Goal: Task Accomplishment & Management: Manage account settings

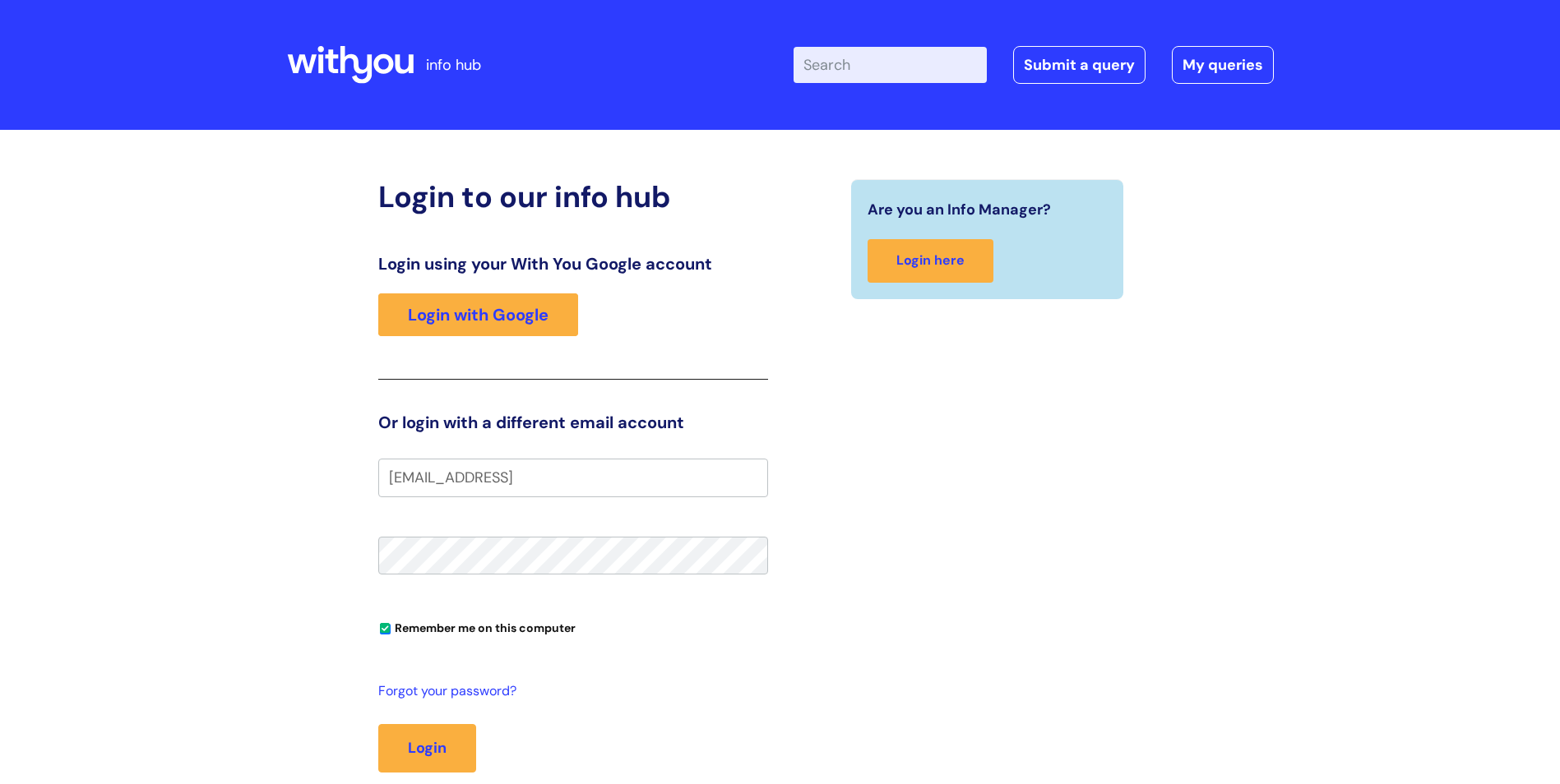
type input "[EMAIL_ADDRESS][DOMAIN_NAME]"
click at [446, 740] on button "Login" at bounding box center [426, 747] width 98 height 48
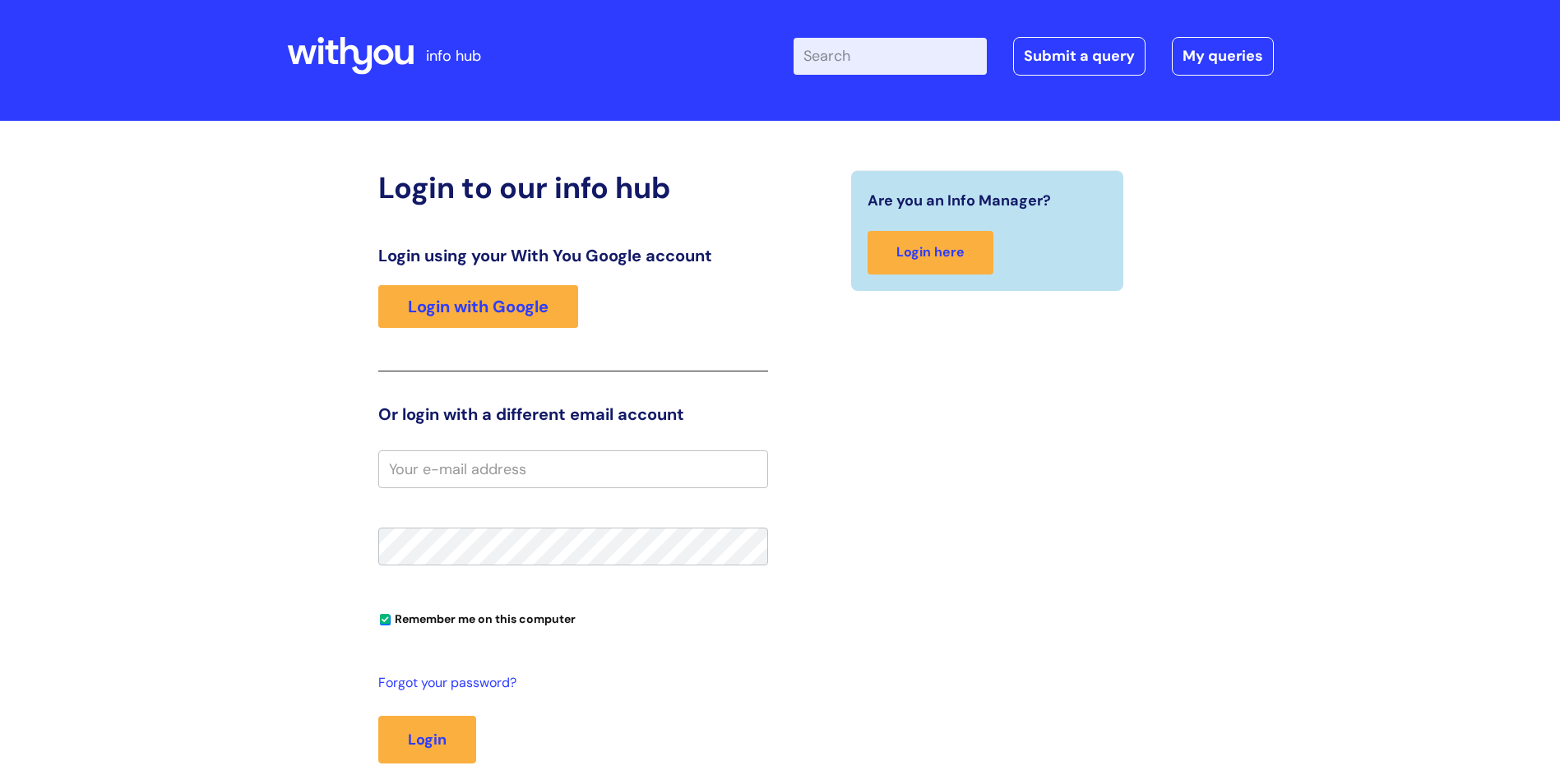
scroll to position [164, 0]
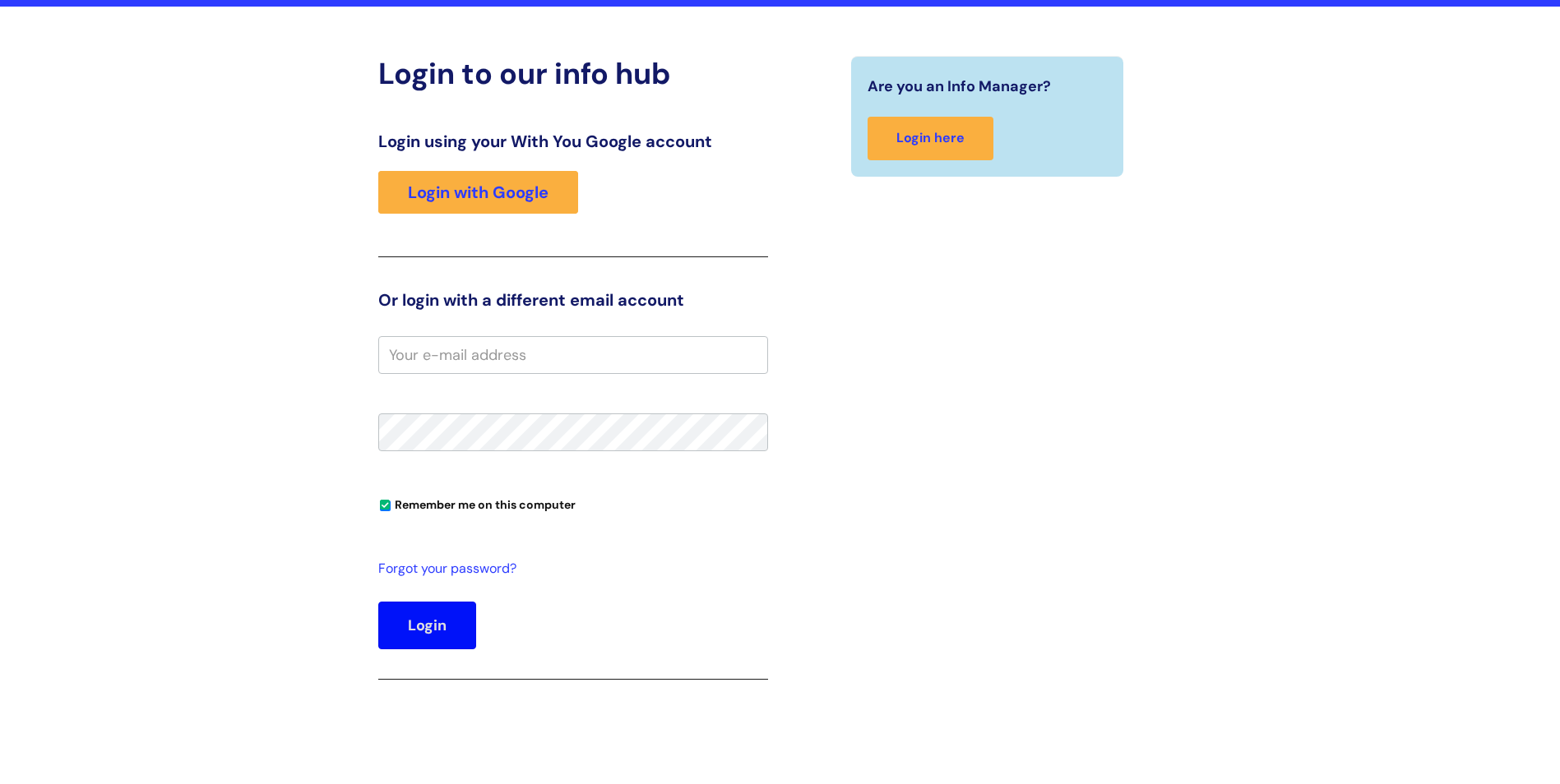
type input "[EMAIL_ADDRESS][DOMAIN_NAME]"
click at [421, 609] on button "Login" at bounding box center [426, 625] width 98 height 48
